Goal: Transaction & Acquisition: Download file/media

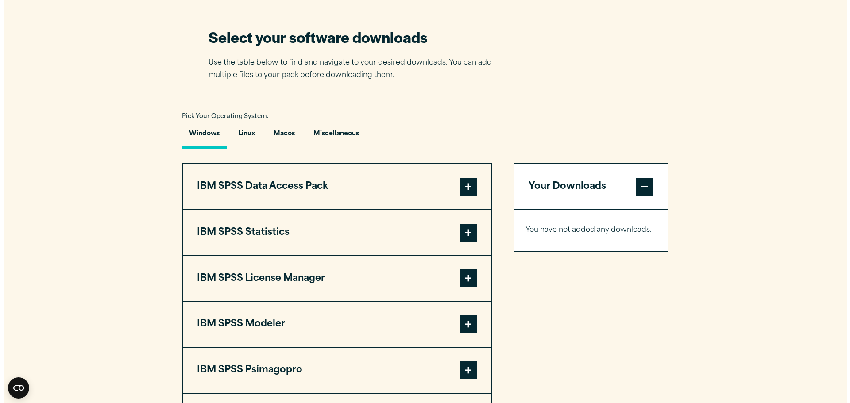
scroll to position [620, 0]
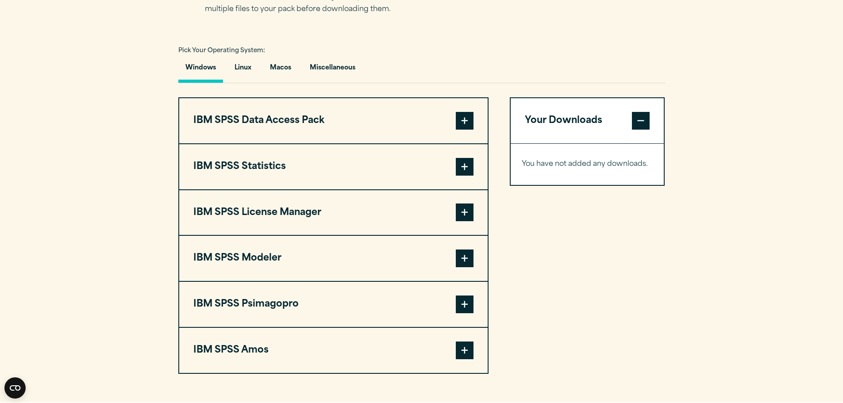
click at [466, 169] on span at bounding box center [465, 167] width 18 height 18
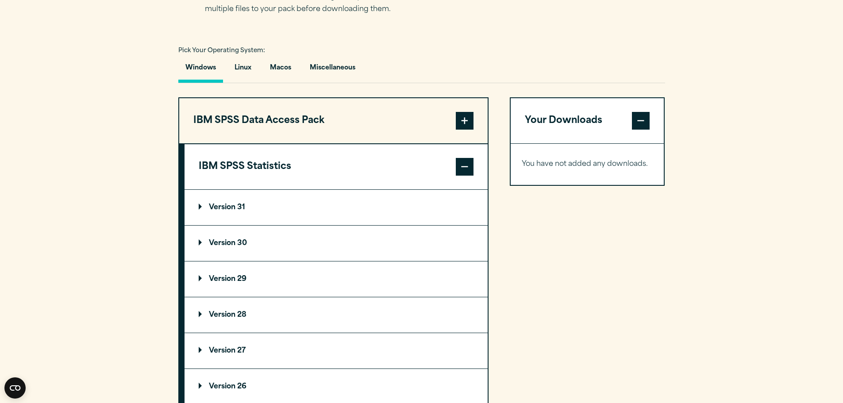
click at [209, 205] on p "Version 31" at bounding box center [222, 207] width 46 height 7
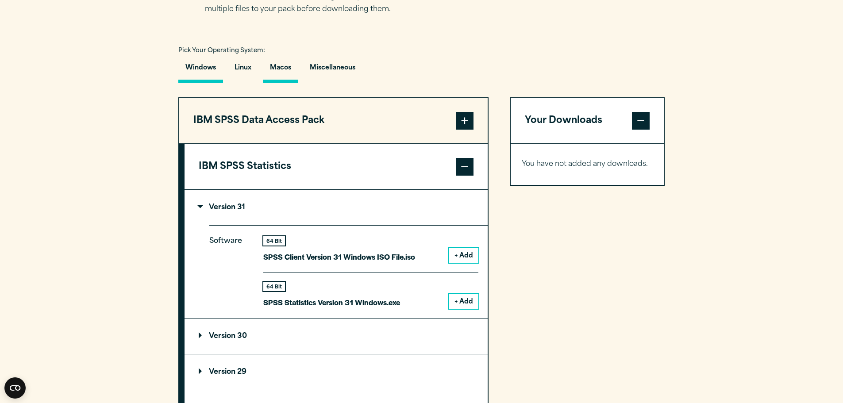
click at [284, 68] on button "Macos" at bounding box center [280, 70] width 35 height 25
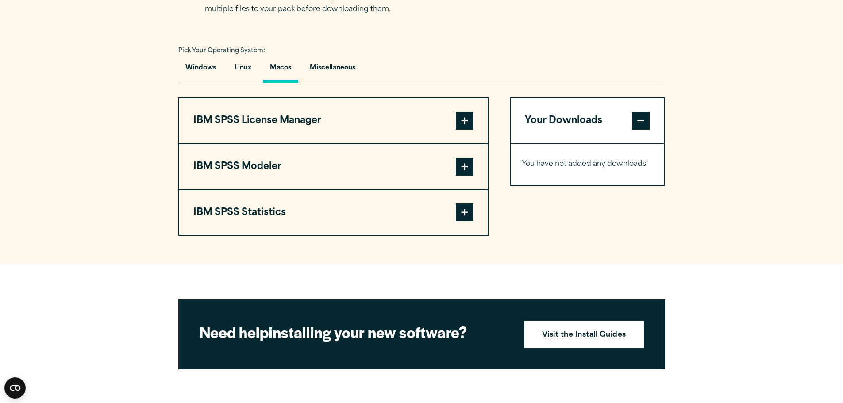
click at [470, 209] on span at bounding box center [465, 213] width 18 height 18
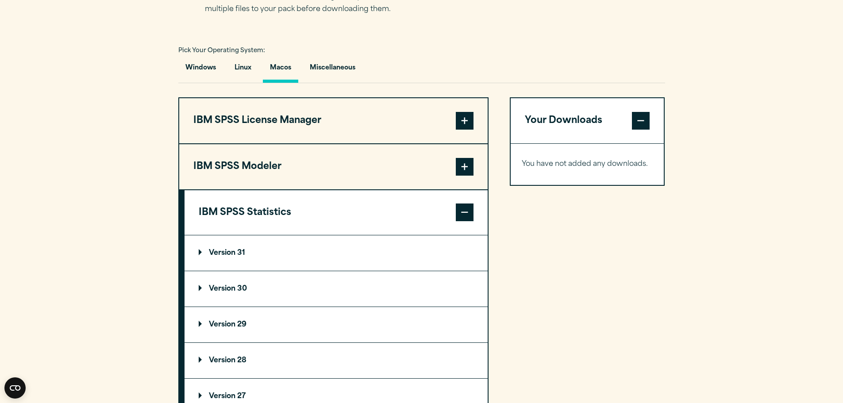
click at [221, 253] on p "Version 31" at bounding box center [222, 253] width 46 height 7
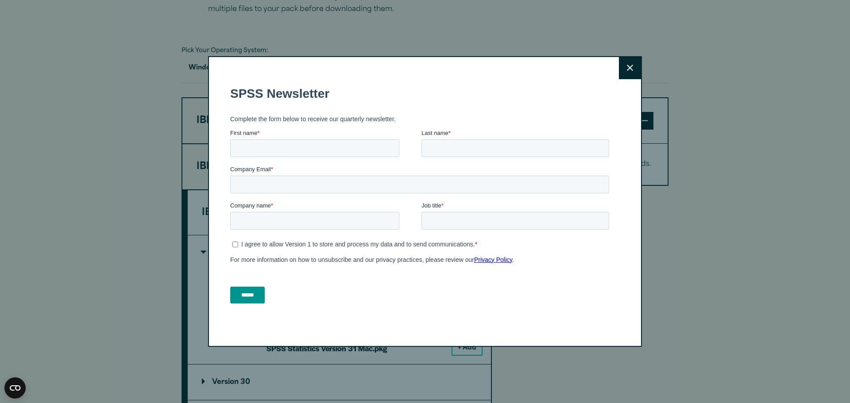
click at [627, 67] on icon at bounding box center [630, 68] width 6 height 6
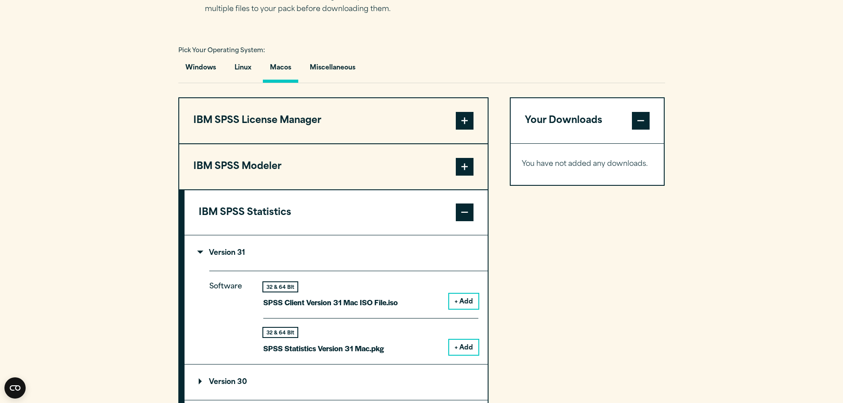
click at [465, 347] on button "+ Add" at bounding box center [463, 347] width 29 height 15
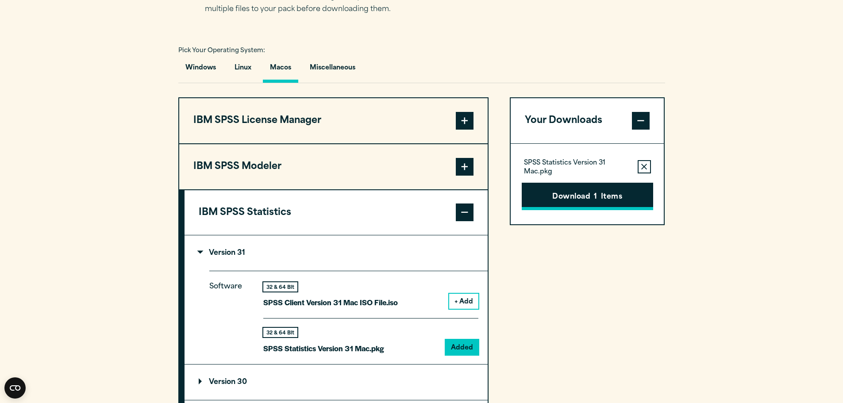
click at [591, 198] on button "Download 1 Items" at bounding box center [587, 196] width 131 height 27
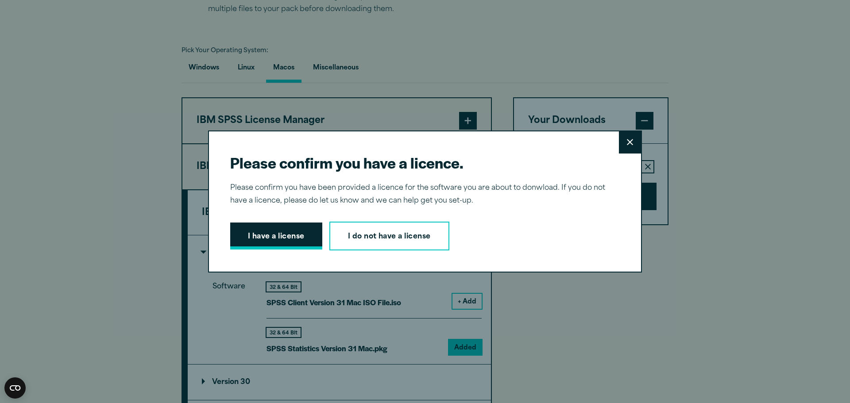
click at [272, 237] on button "I have a license" at bounding box center [276, 236] width 92 height 27
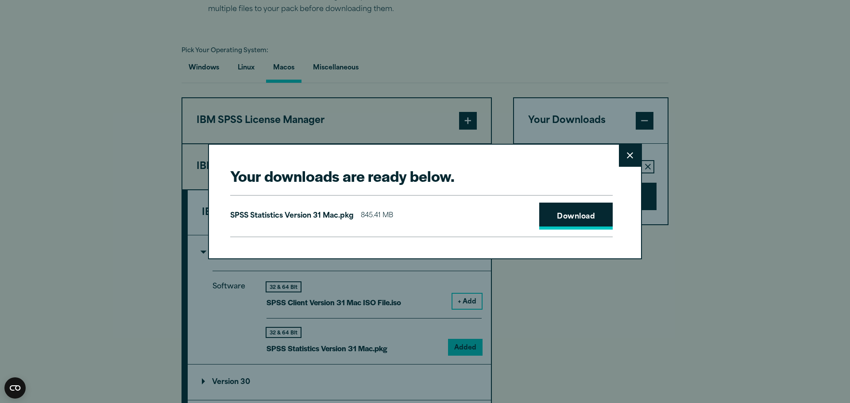
click at [558, 214] on link "Download" at bounding box center [575, 216] width 73 height 27
